Goal: Task Accomplishment & Management: Use online tool/utility

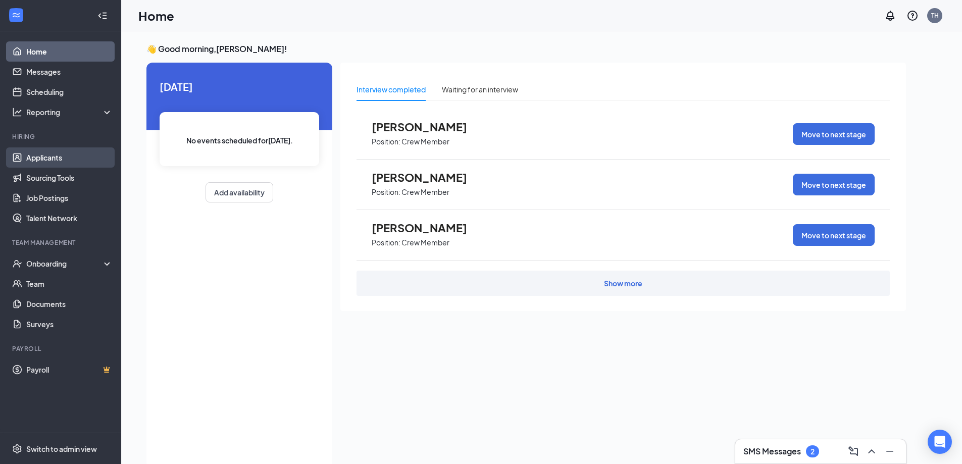
click at [63, 160] on link "Applicants" at bounding box center [69, 157] width 86 height 20
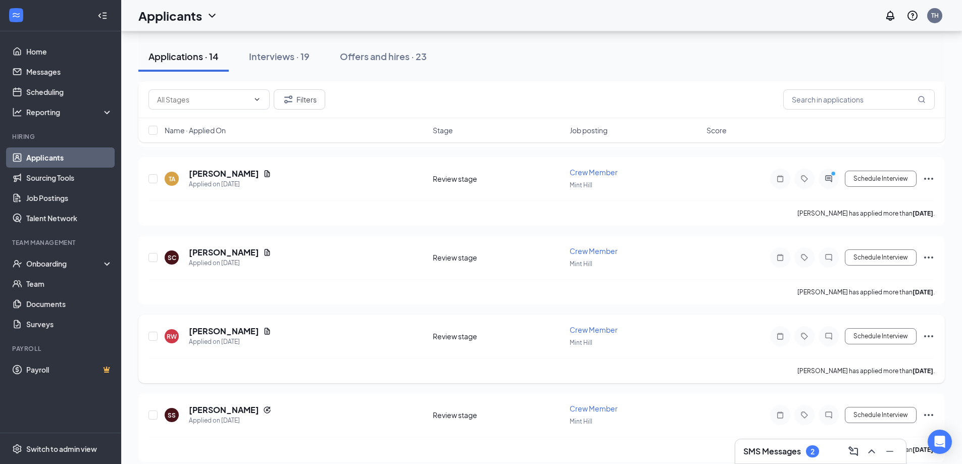
scroll to position [556, 0]
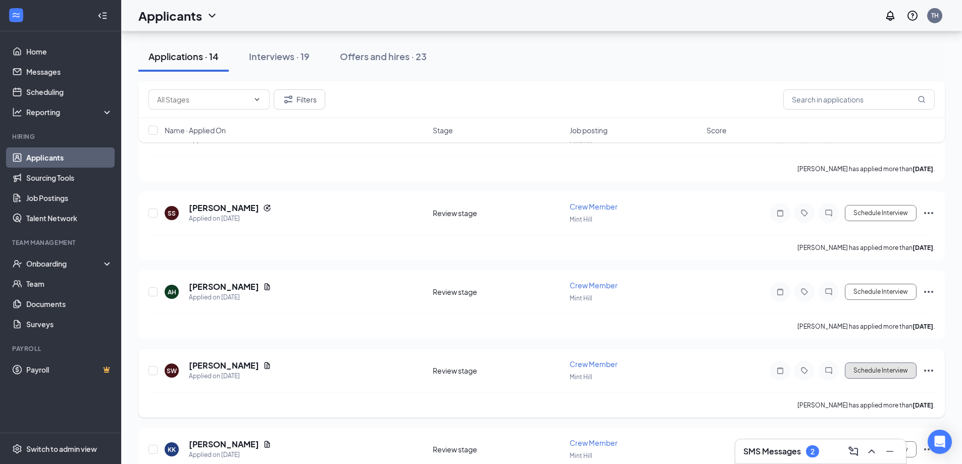
click at [877, 372] on button "Schedule Interview" at bounding box center [881, 371] width 72 height 16
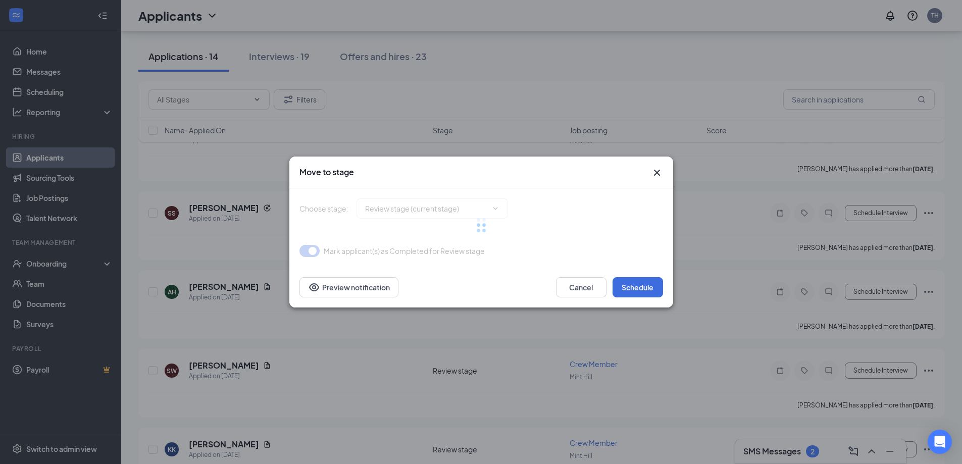
type input "Onsite Interview (next stage)"
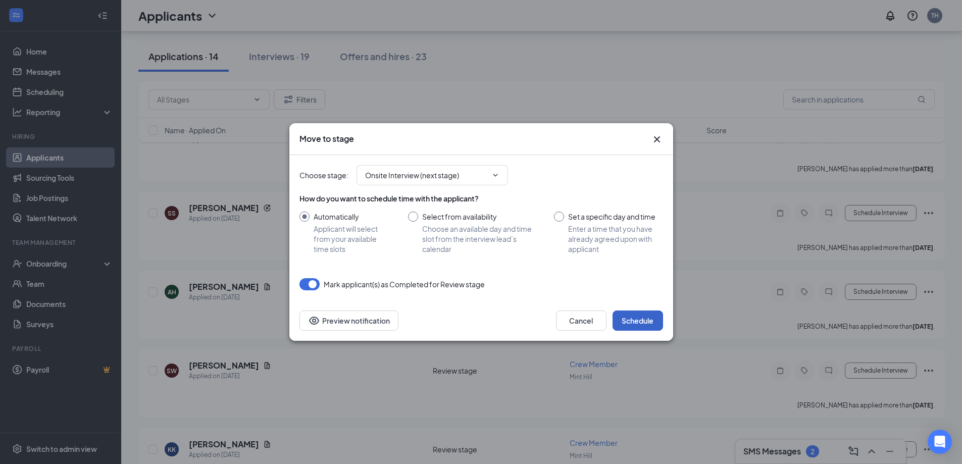
click at [653, 316] on button "Schedule" at bounding box center [638, 321] width 51 height 20
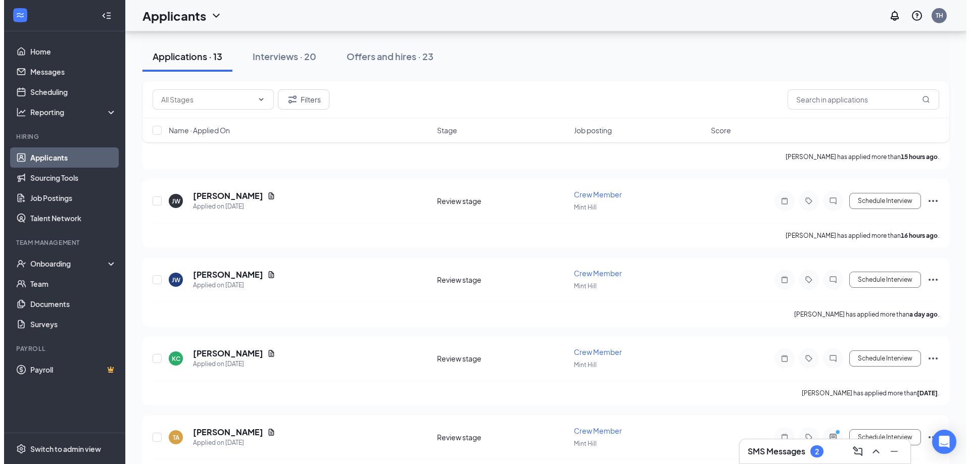
scroll to position [0, 0]
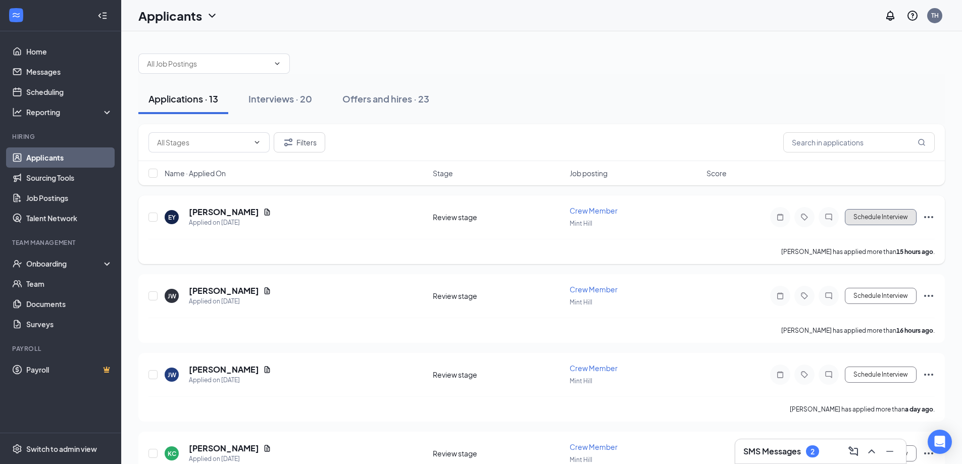
click at [877, 218] on button "Schedule Interview" at bounding box center [881, 217] width 72 height 16
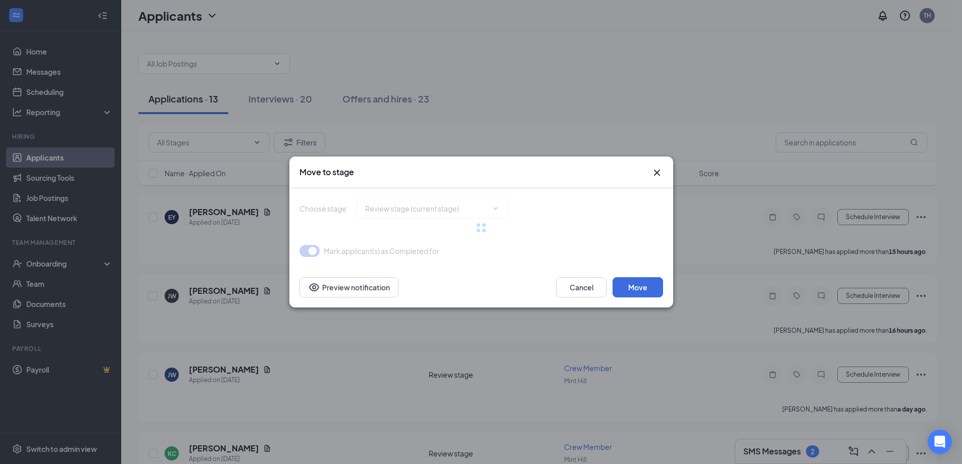
type input "Onsite Interview (next stage)"
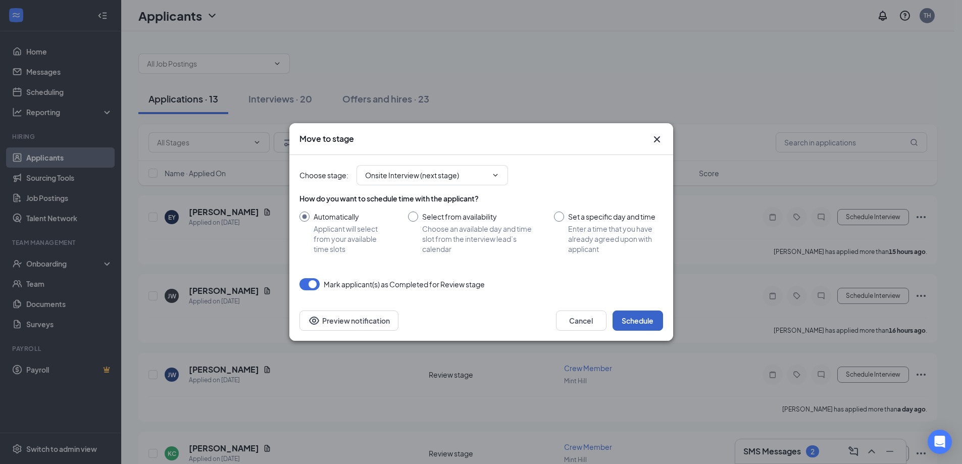
click at [653, 318] on button "Schedule" at bounding box center [638, 321] width 51 height 20
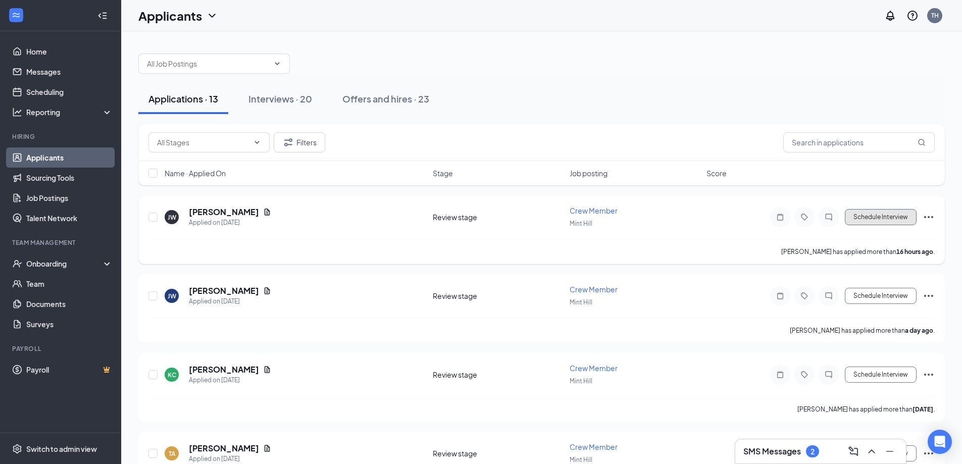
click at [891, 219] on button "Schedule Interview" at bounding box center [881, 217] width 72 height 16
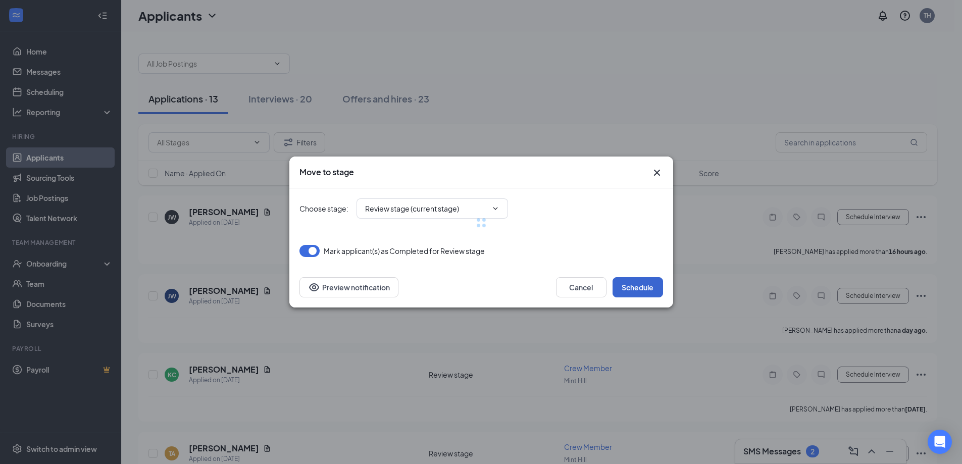
type input "Onsite Interview (next stage)"
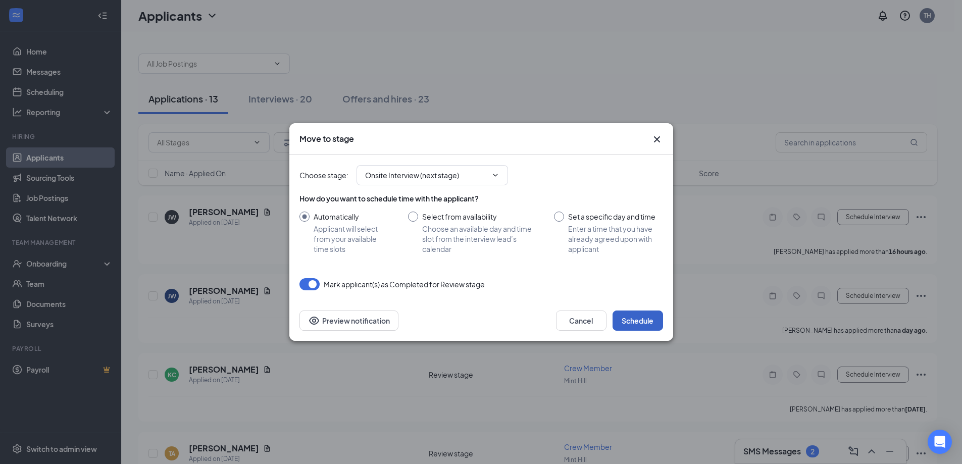
drag, startPoint x: 653, startPoint y: 316, endPoint x: 737, endPoint y: 301, distance: 85.2
click at [654, 316] on button "Schedule" at bounding box center [638, 321] width 51 height 20
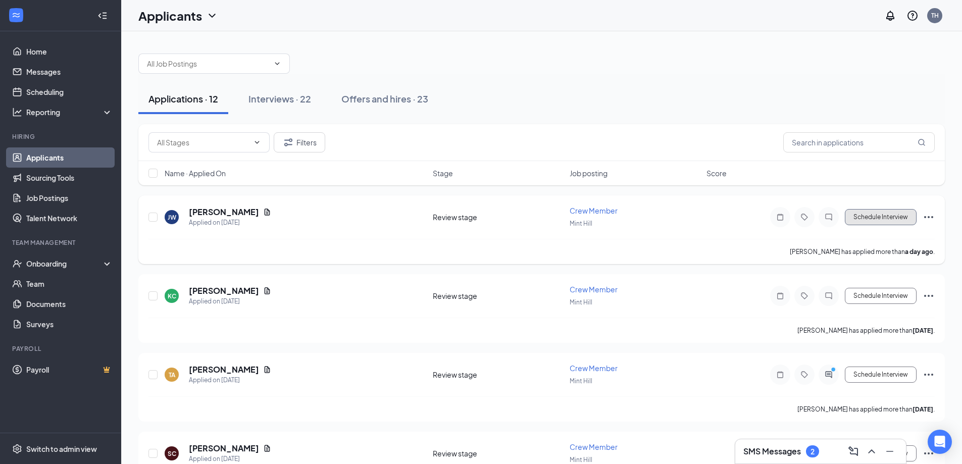
click at [882, 218] on button "Schedule Interview" at bounding box center [881, 217] width 72 height 16
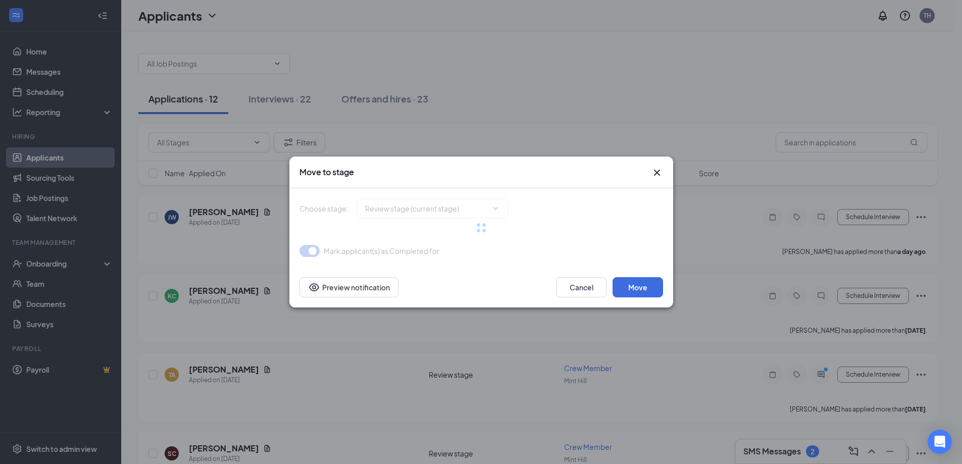
type input "Onsite Interview (next stage)"
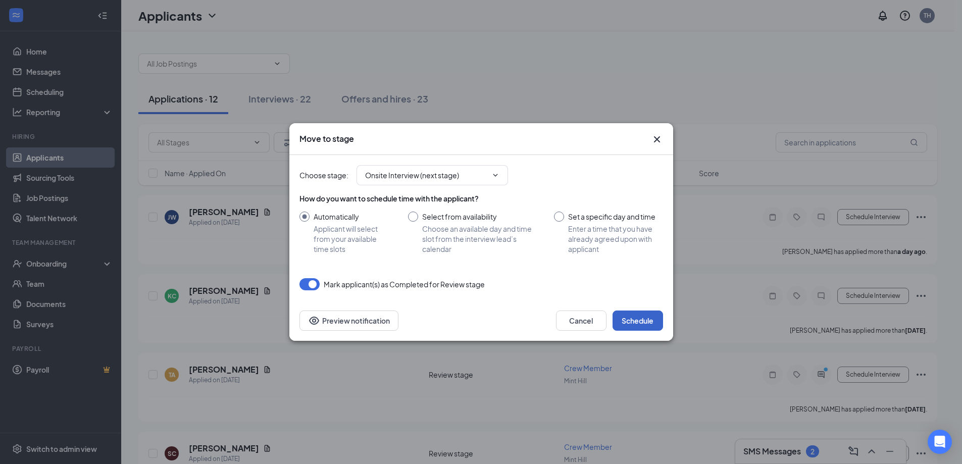
click at [652, 313] on button "Schedule" at bounding box center [638, 321] width 51 height 20
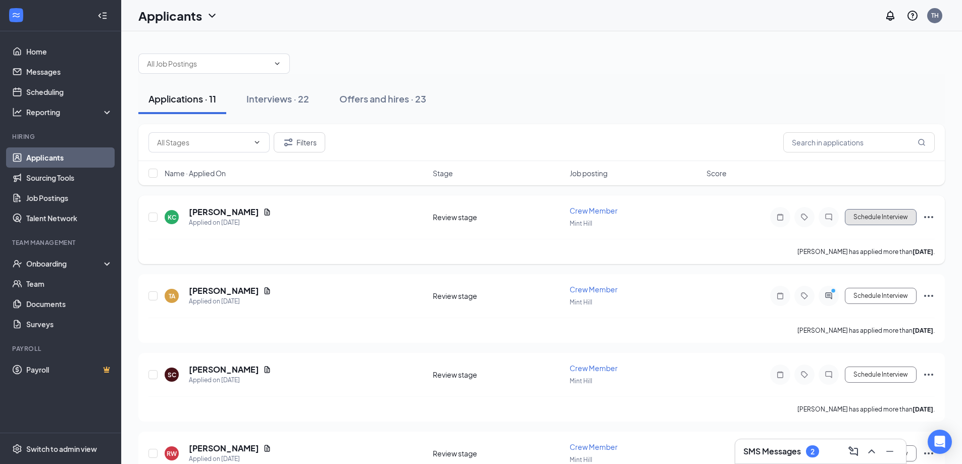
click at [851, 216] on button "Schedule Interview" at bounding box center [881, 217] width 72 height 16
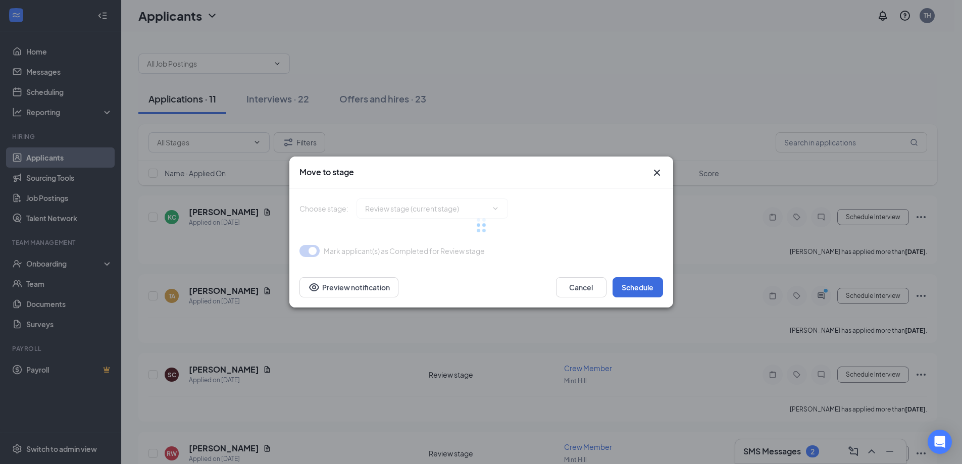
type input "Onsite Interview (next stage)"
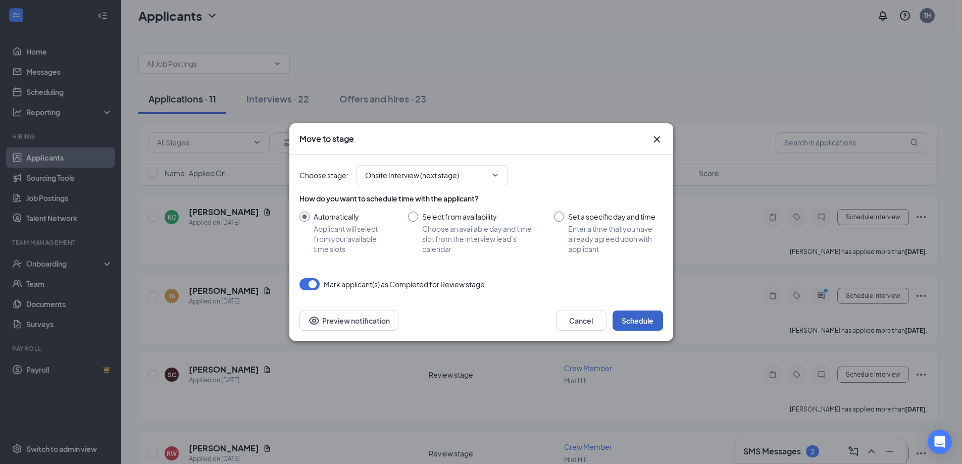
click at [647, 317] on button "Schedule" at bounding box center [638, 321] width 51 height 20
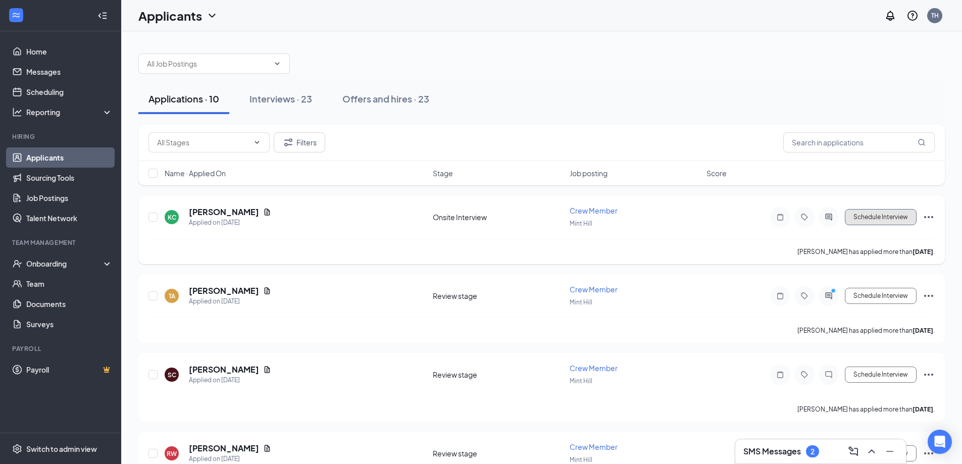
click at [892, 212] on button "Schedule Interview" at bounding box center [881, 217] width 72 height 16
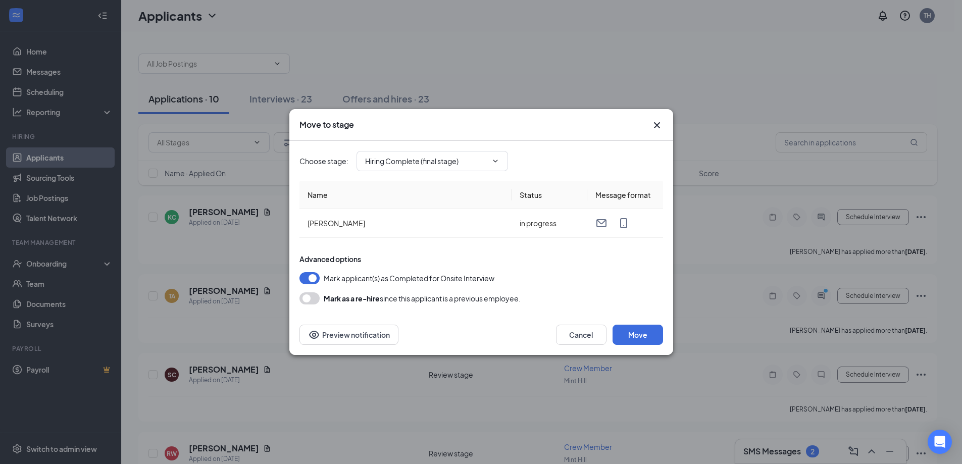
click at [640, 324] on div "Cancel Move Preview notification" at bounding box center [481, 335] width 384 height 40
click at [645, 327] on button "Move" at bounding box center [638, 335] width 51 height 20
click at [648, 335] on button "Move" at bounding box center [638, 335] width 51 height 20
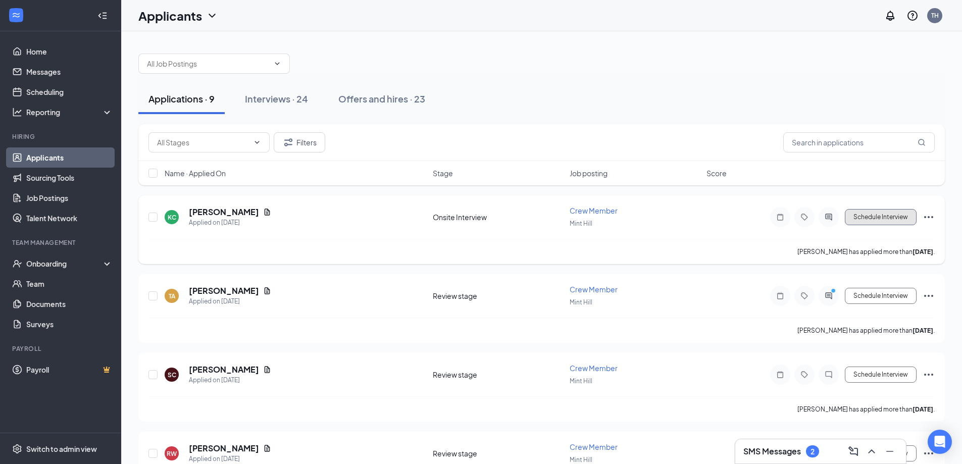
click at [876, 219] on button "Schedule Interview" at bounding box center [881, 217] width 72 height 16
type input "Hiring Complete (final stage)"
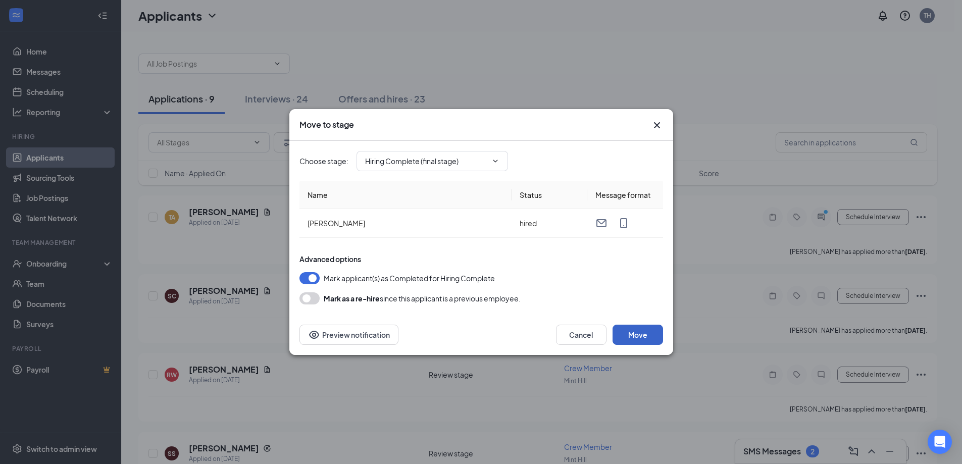
click at [635, 333] on button "Move" at bounding box center [638, 335] width 51 height 20
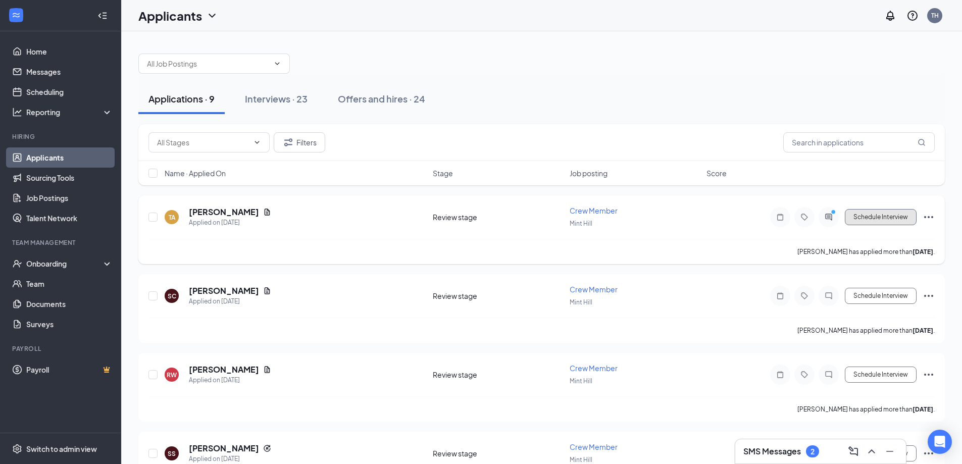
click at [882, 221] on button "Schedule Interview" at bounding box center [881, 217] width 72 height 16
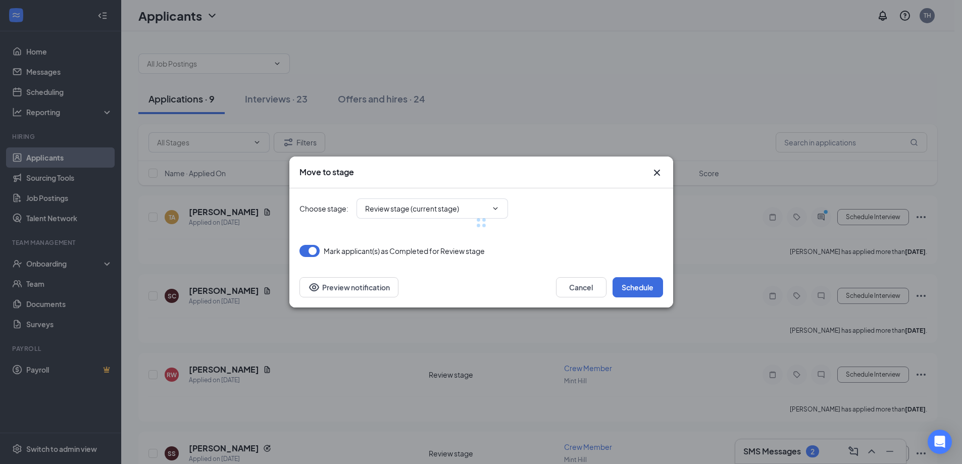
type input "Onsite Interview (next stage)"
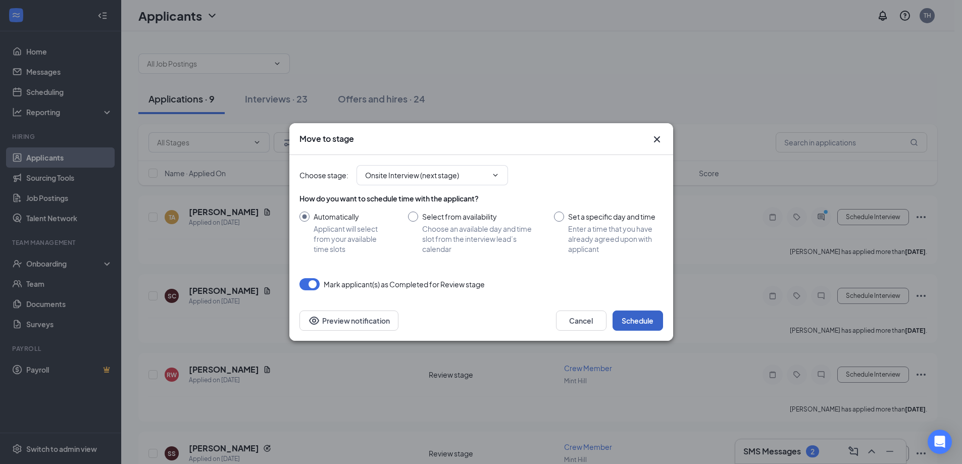
click at [650, 317] on button "Schedule" at bounding box center [638, 321] width 51 height 20
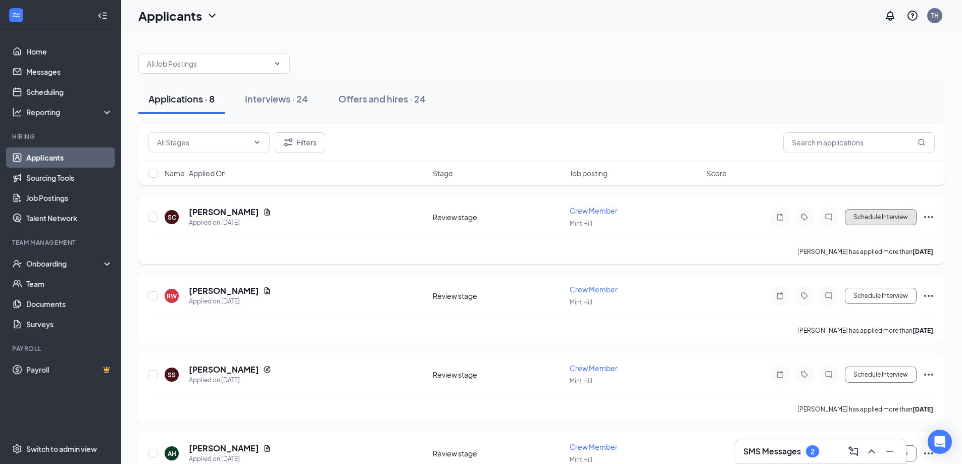
click at [870, 218] on button "Schedule Interview" at bounding box center [881, 217] width 72 height 16
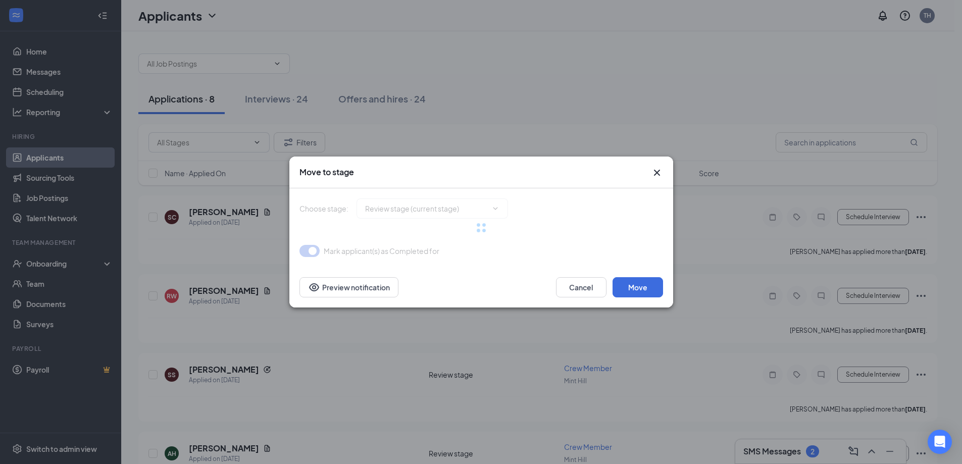
type input "Onsite Interview (next stage)"
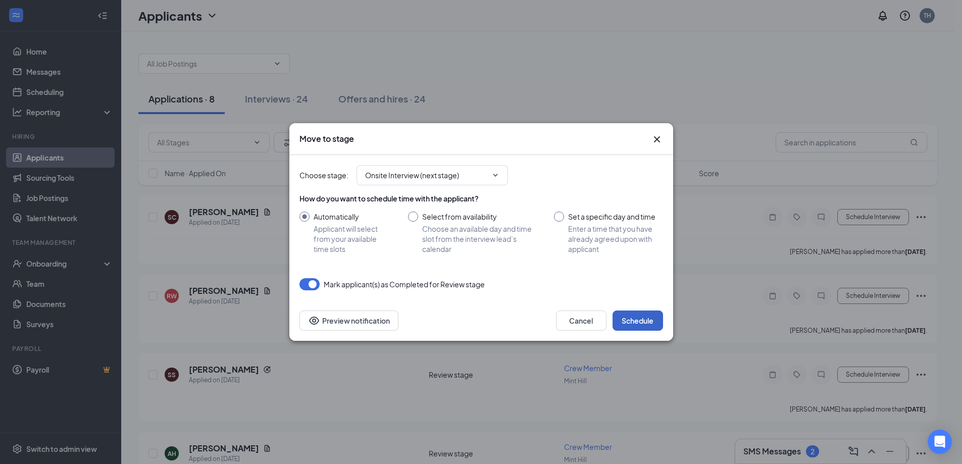
click at [643, 319] on button "Schedule" at bounding box center [638, 321] width 51 height 20
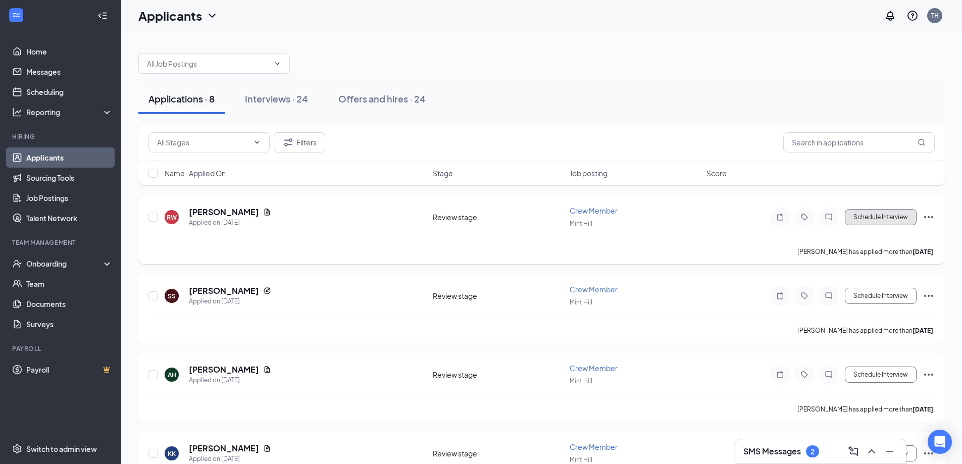
click at [887, 214] on button "Schedule Interview" at bounding box center [881, 217] width 72 height 16
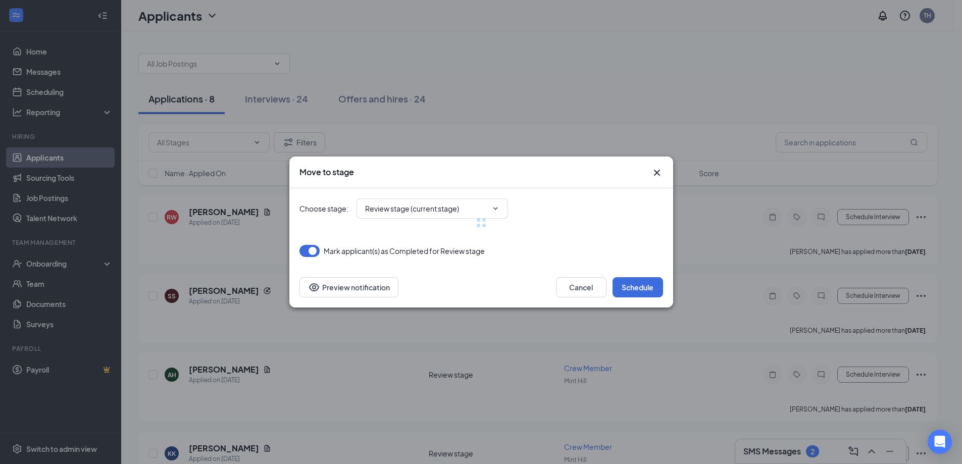
type input "Onsite Interview (next stage)"
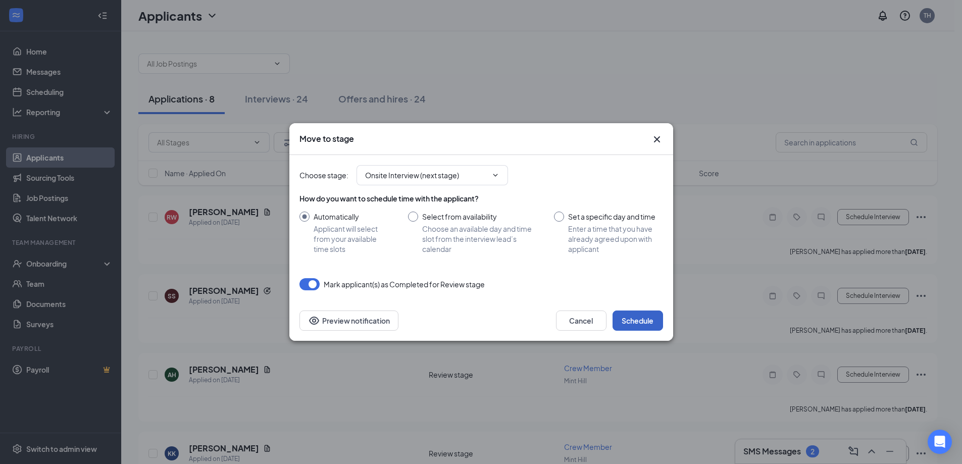
click at [652, 315] on button "Schedule" at bounding box center [638, 321] width 51 height 20
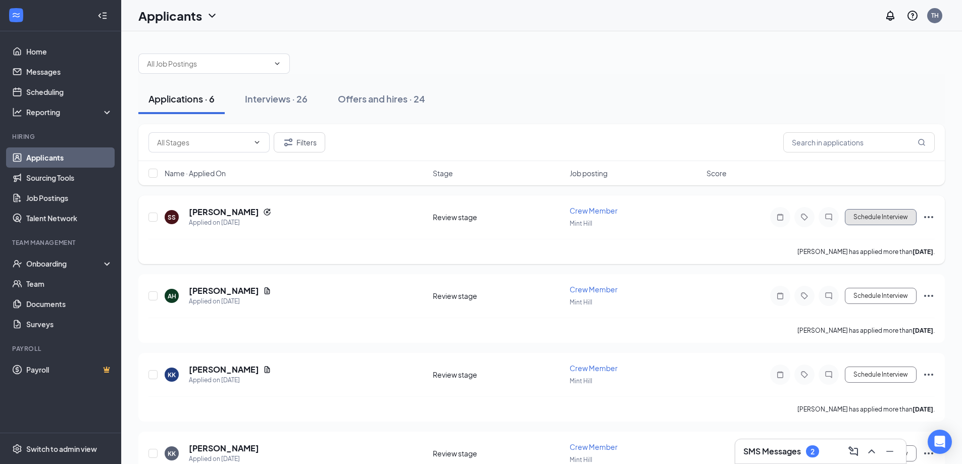
click at [864, 220] on button "Schedule Interview" at bounding box center [881, 217] width 72 height 16
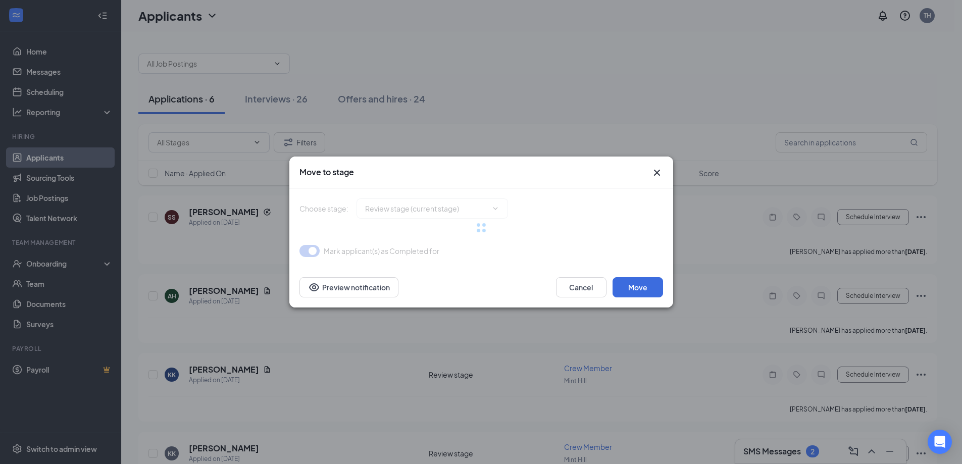
type input "Onsite Interview (next stage)"
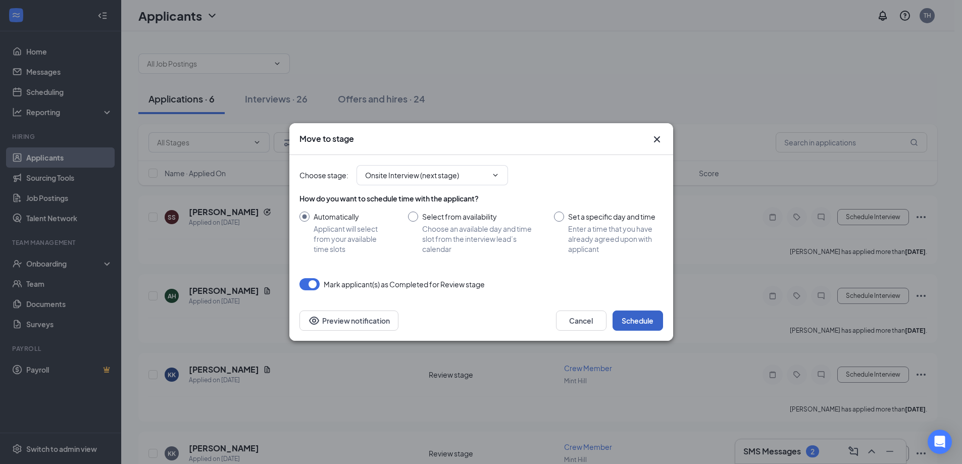
click at [654, 325] on button "Schedule" at bounding box center [638, 321] width 51 height 20
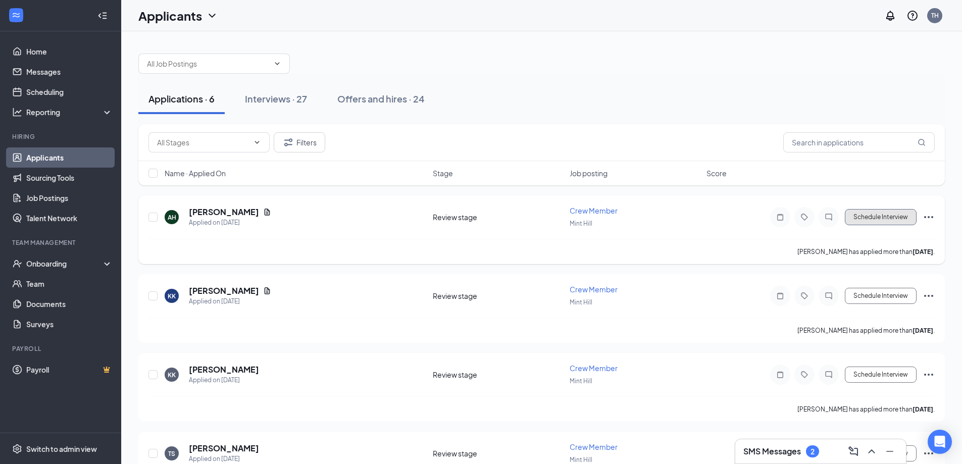
click at [889, 221] on button "Schedule Interview" at bounding box center [881, 217] width 72 height 16
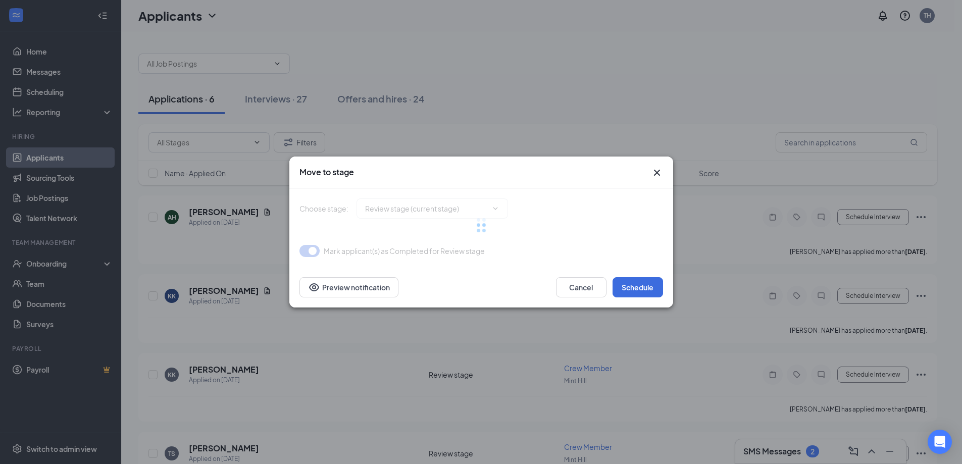
type input "Onsite Interview (next stage)"
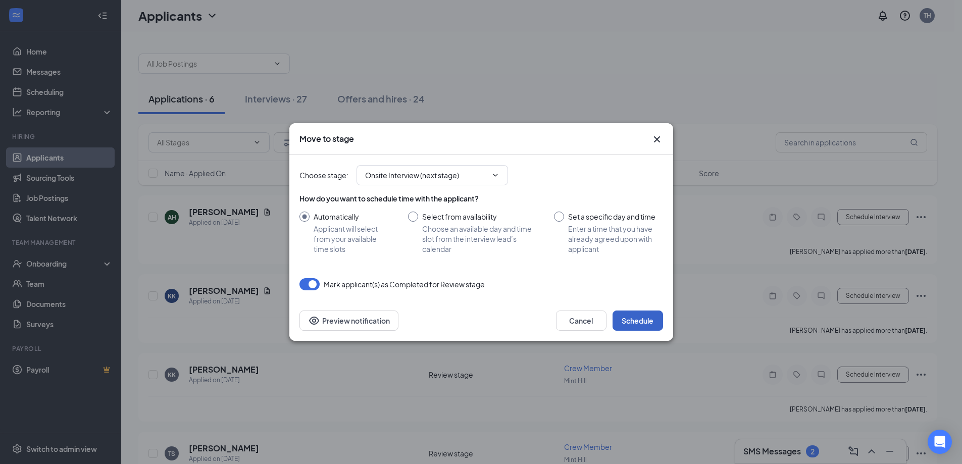
click at [651, 316] on button "Schedule" at bounding box center [638, 321] width 51 height 20
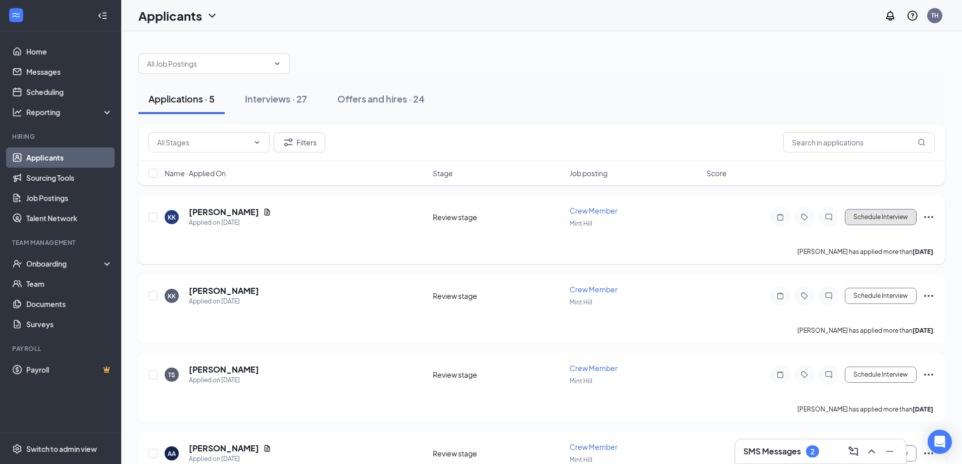
click at [876, 221] on button "Schedule Interview" at bounding box center [881, 217] width 72 height 16
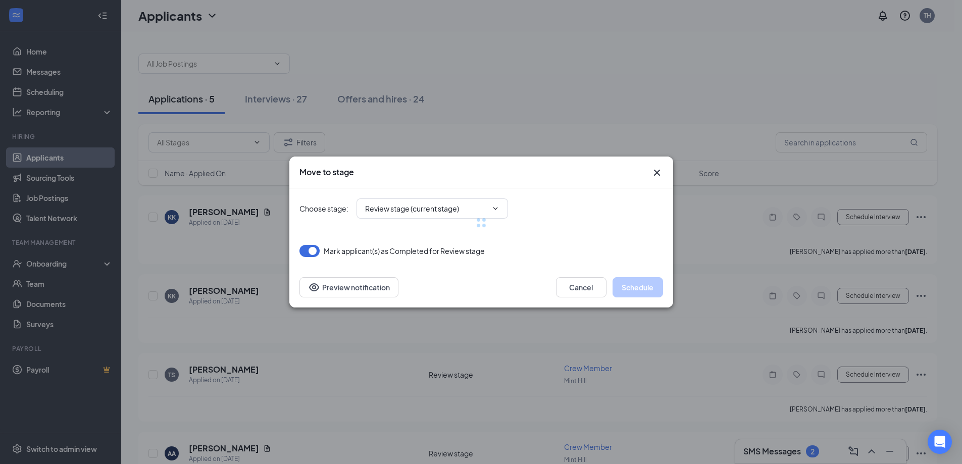
type input "Onsite Interview (next stage)"
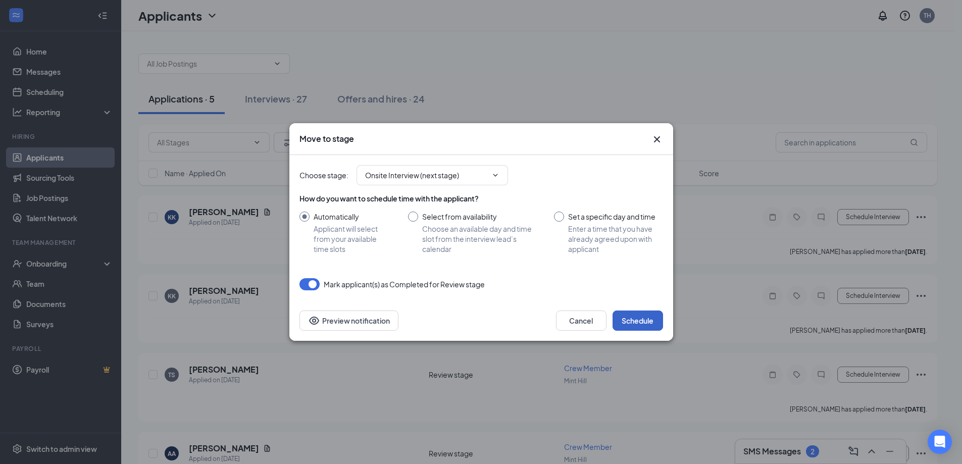
click at [656, 319] on button "Schedule" at bounding box center [638, 321] width 51 height 20
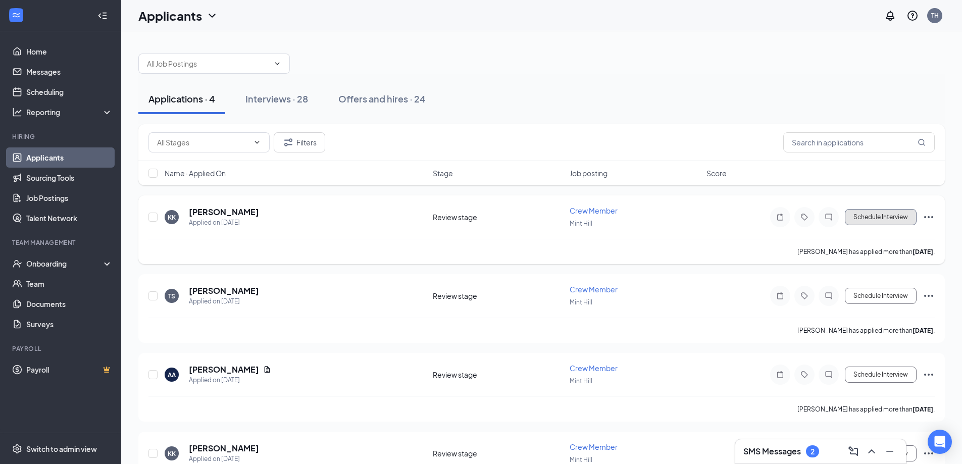
click at [889, 219] on button "Schedule Interview" at bounding box center [881, 217] width 72 height 16
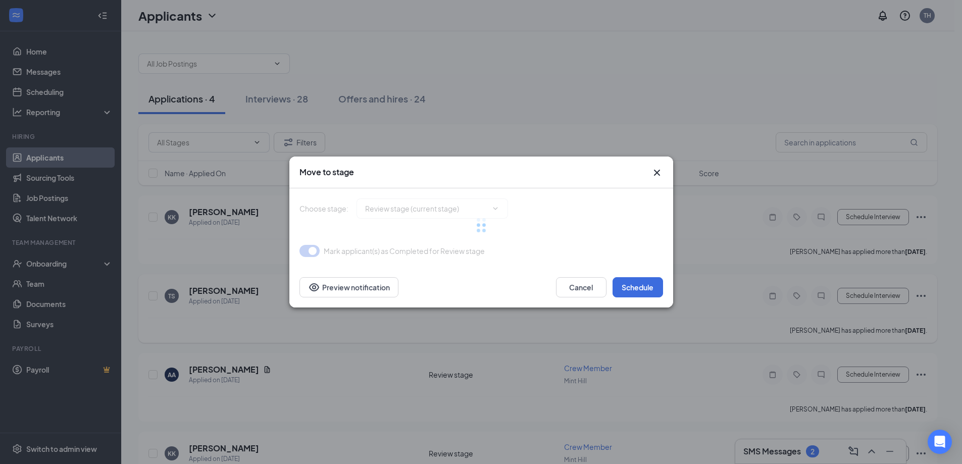
type input "Onsite Interview (next stage)"
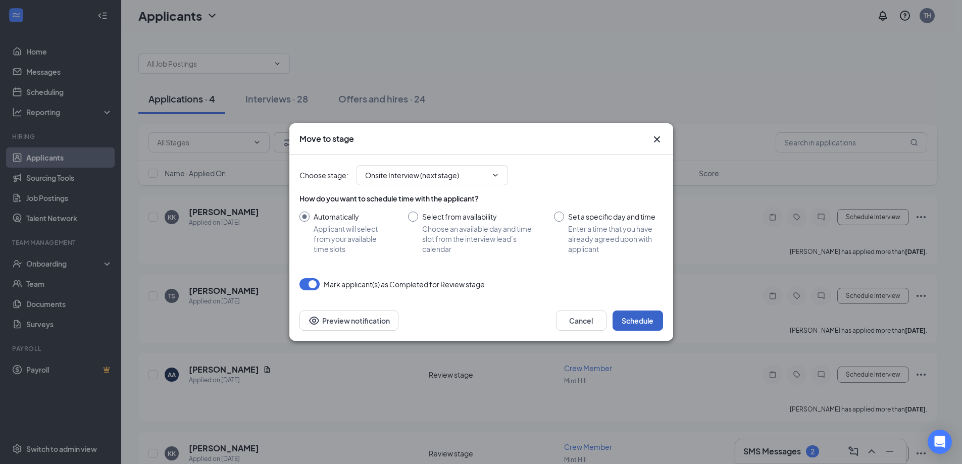
click at [640, 317] on button "Schedule" at bounding box center [638, 321] width 51 height 20
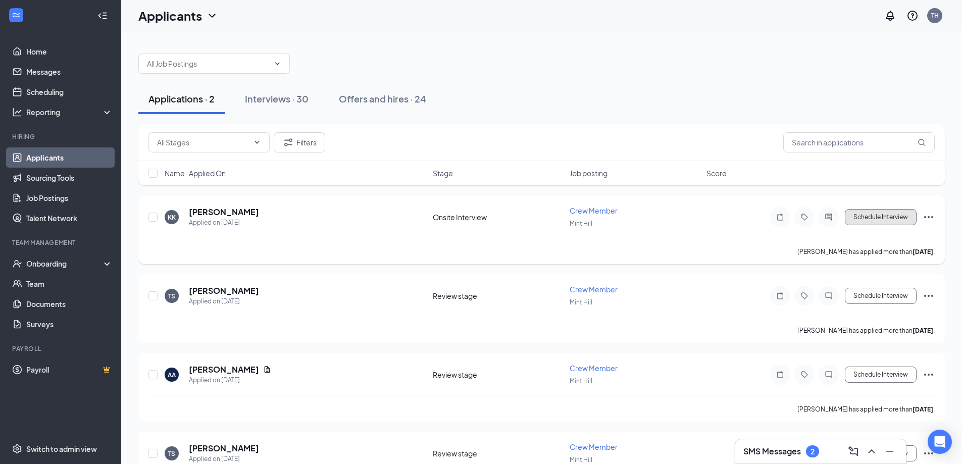
click at [881, 213] on button "Schedule Interview" at bounding box center [881, 217] width 72 height 16
type input "Hiring Complete (final stage)"
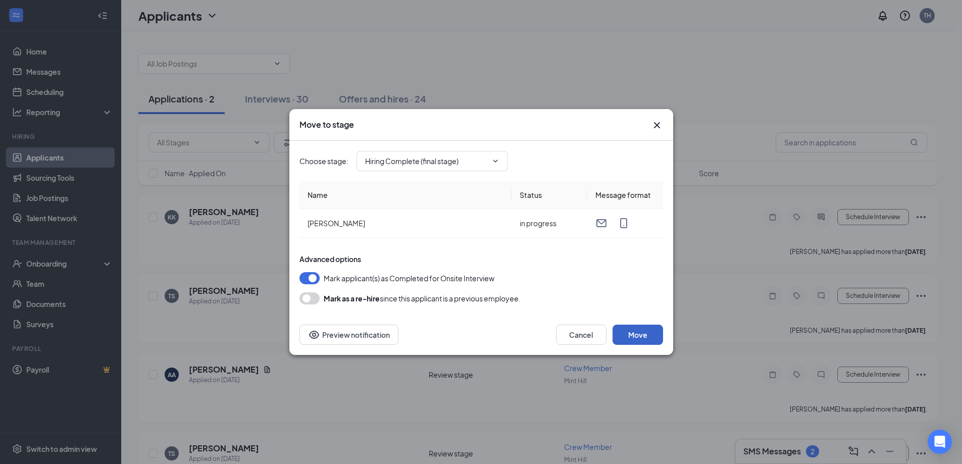
click at [645, 340] on button "Move" at bounding box center [638, 335] width 51 height 20
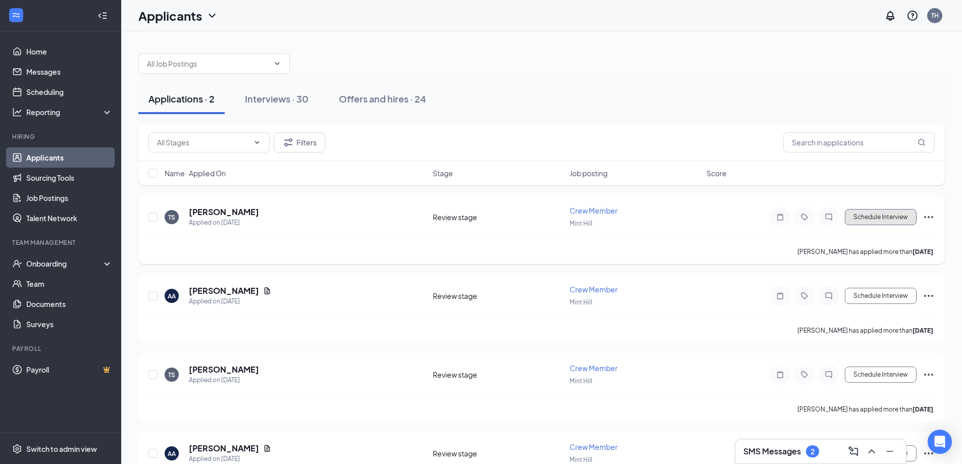
click at [874, 219] on button "Schedule Interview" at bounding box center [881, 217] width 72 height 16
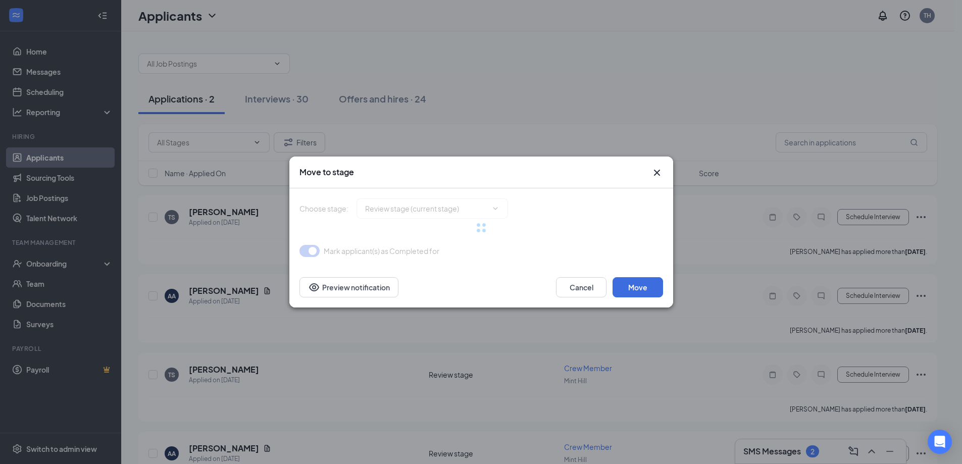
type input "Onsite Interview (next stage)"
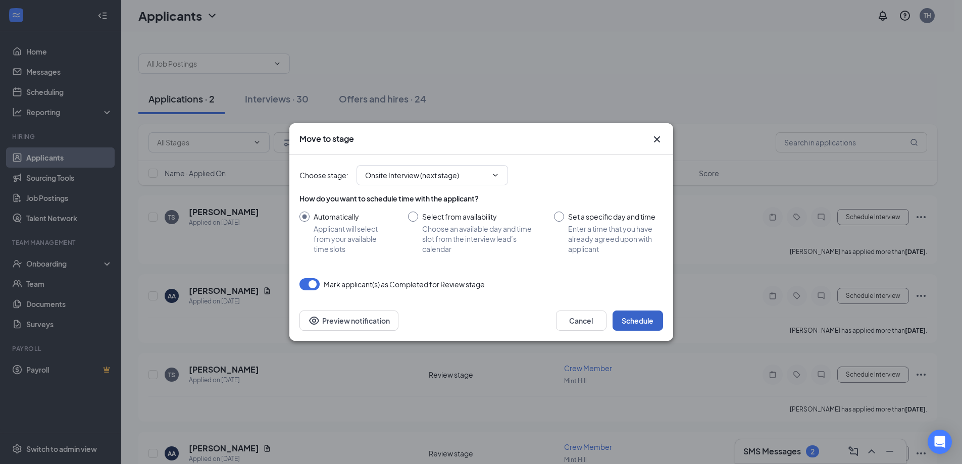
click at [642, 318] on button "Schedule" at bounding box center [638, 321] width 51 height 20
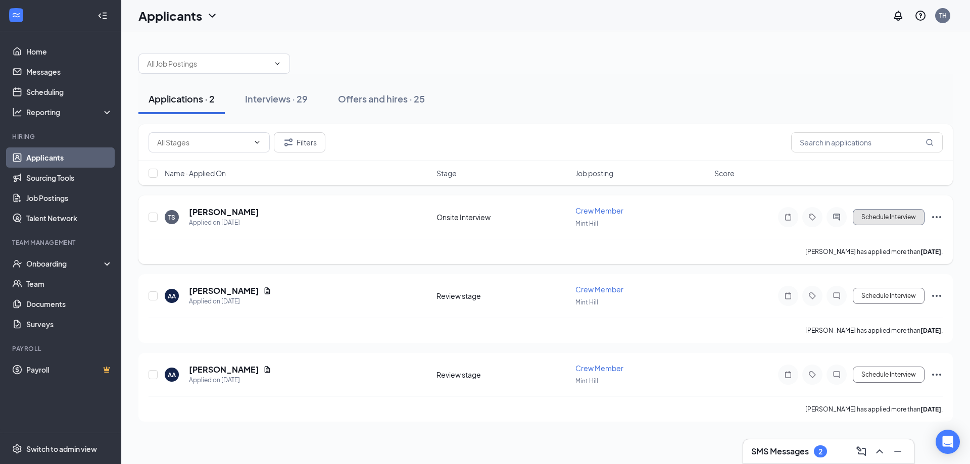
click at [884, 214] on button "Schedule Interview" at bounding box center [889, 217] width 72 height 16
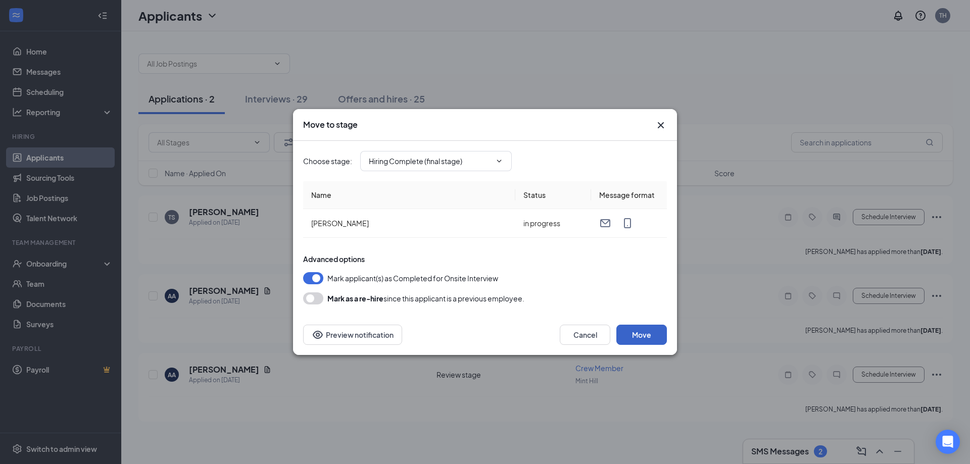
click at [647, 334] on button "Move" at bounding box center [641, 335] width 51 height 20
